Goal: Information Seeking & Learning: Learn about a topic

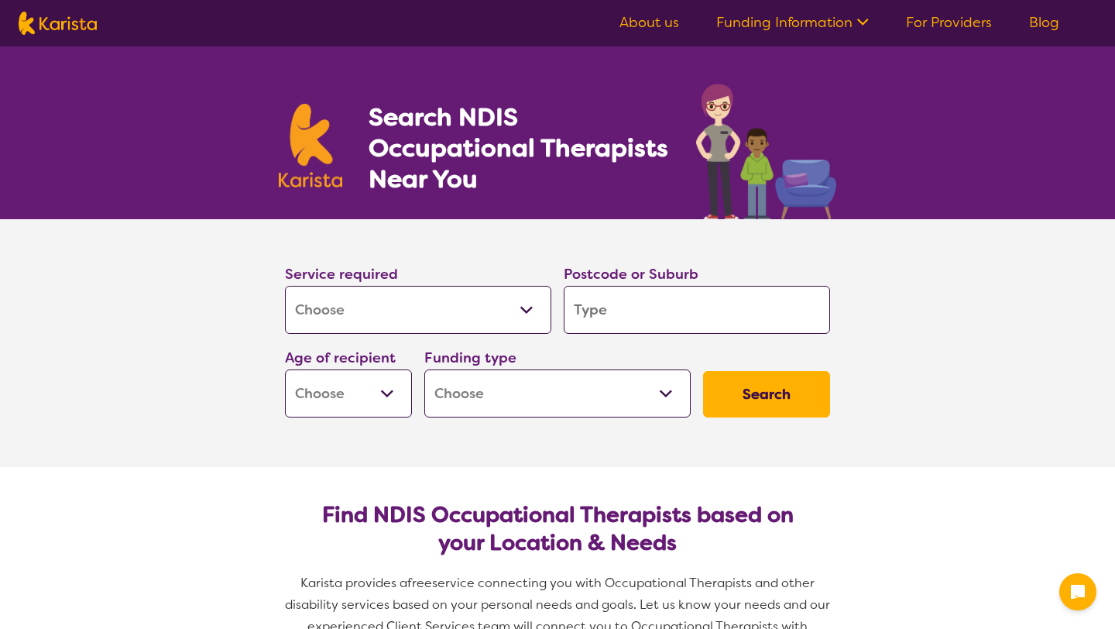
select select "[MEDICAL_DATA]"
click at [390, 312] on select "Allied Health Assistant Assessment ([MEDICAL_DATA] or [MEDICAL_DATA]) Behaviour…" at bounding box center [418, 310] width 266 height 48
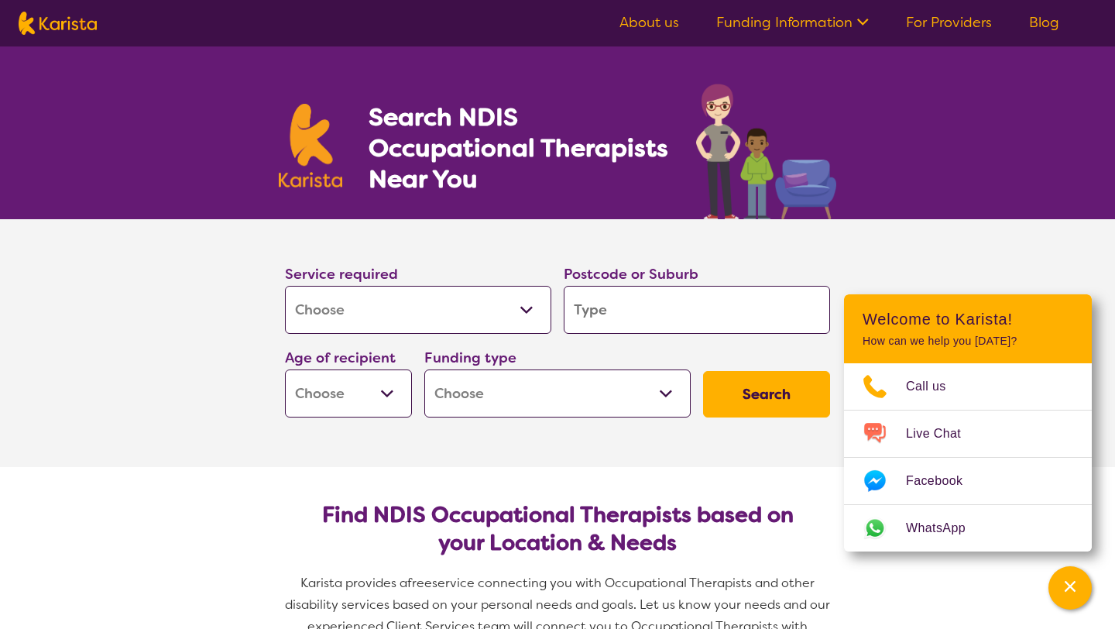
click at [603, 318] on input "search" at bounding box center [697, 310] width 266 height 48
type input "2556"
click at [362, 382] on select "Early Childhood - 0 to 9 Child - 10 to 11 Adolescent - 12 to 17 Adult - 18 to 6…" at bounding box center [348, 393] width 127 height 48
click at [582, 404] on select "Home Care Package (HCP) National Disability Insurance Scheme (NDIS) I don't know" at bounding box center [557, 393] width 266 height 48
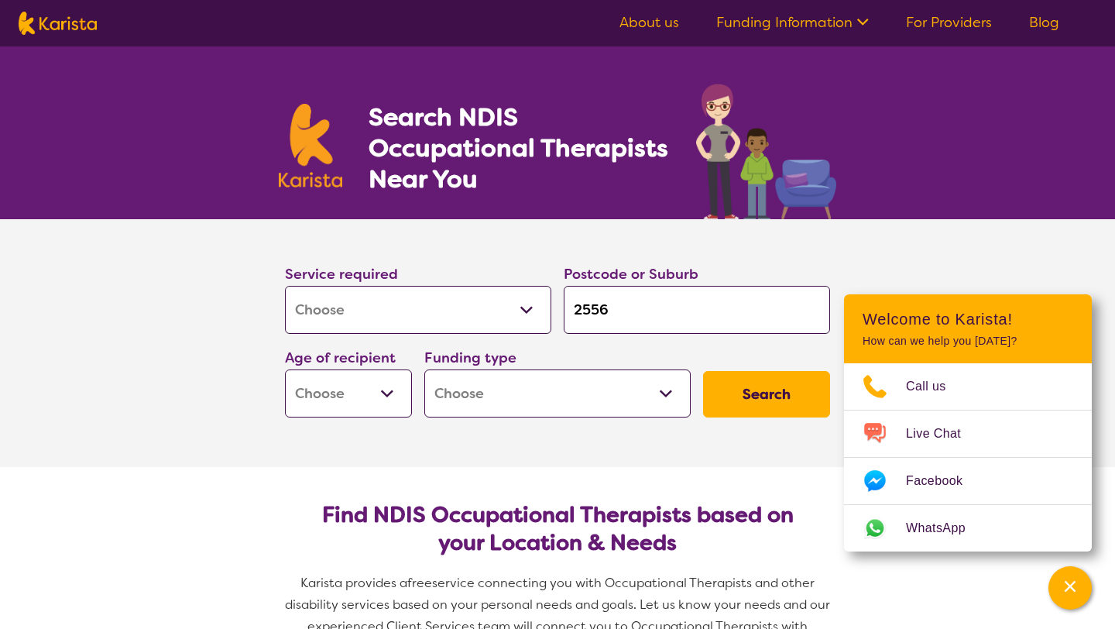
click at [777, 395] on button "Search" at bounding box center [766, 394] width 127 height 46
click at [348, 404] on select "Early Childhood - 0 to 9 Child - 10 to 11 Adolescent - 12 to 17 Adult - 18 to 6…" at bounding box center [348, 393] width 127 height 48
select select "EC"
click at [604, 407] on select "Home Care Package (HCP) National Disability Insurance Scheme (NDIS) I don't know" at bounding box center [557, 393] width 266 height 48
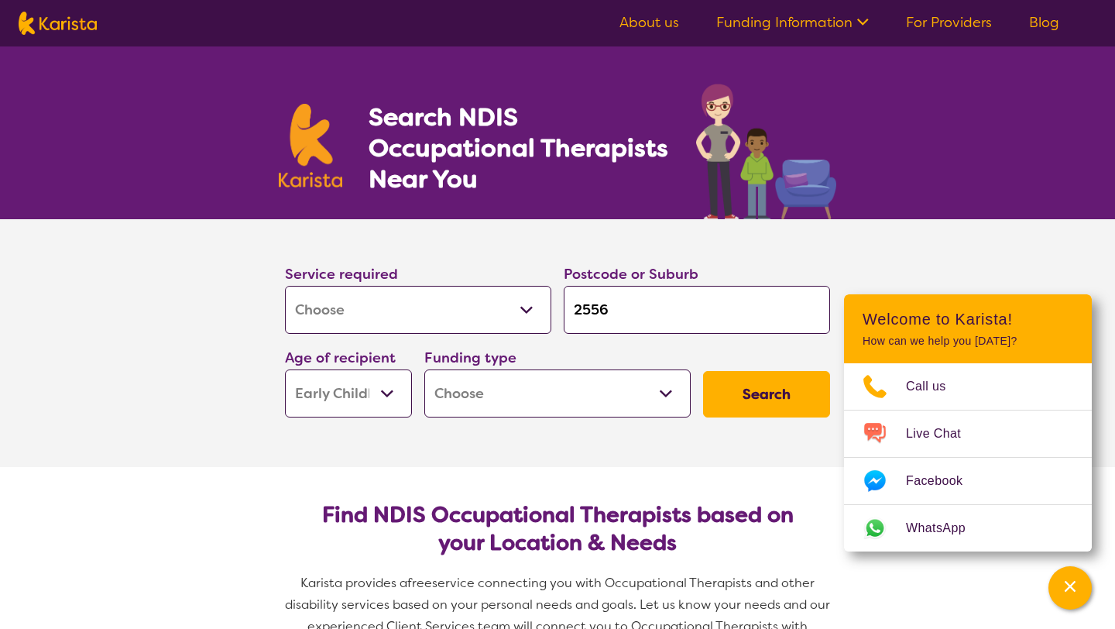
select select "i-don-t-know"
click at [732, 406] on button "Search" at bounding box center [766, 394] width 127 height 46
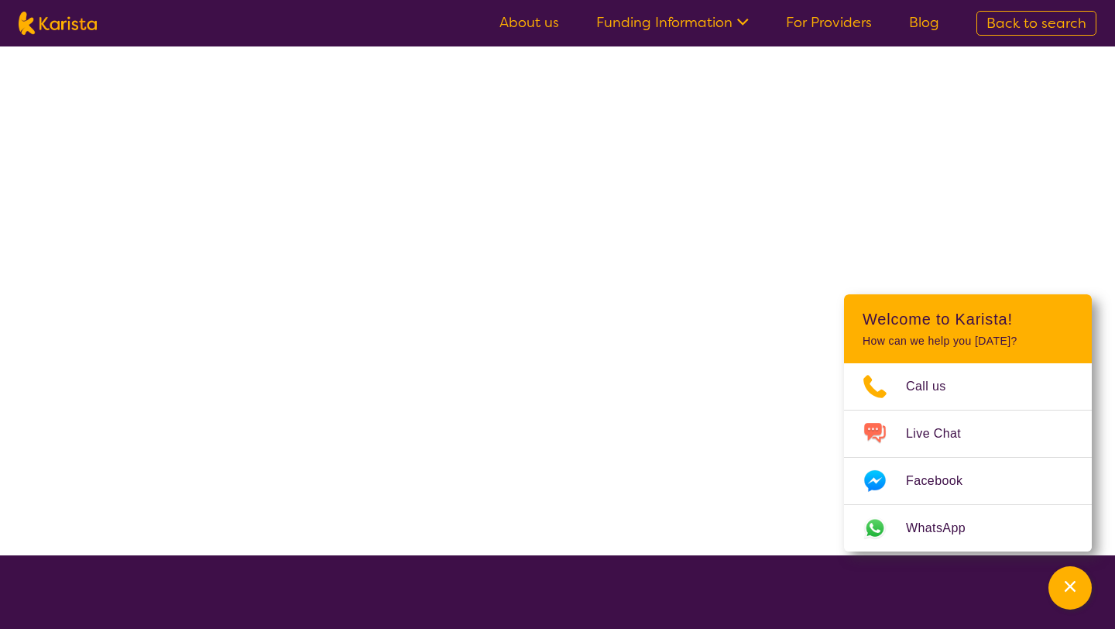
select select "[MEDICAL_DATA]"
select select "EC"
